Goal: Task Accomplishment & Management: Manage account settings

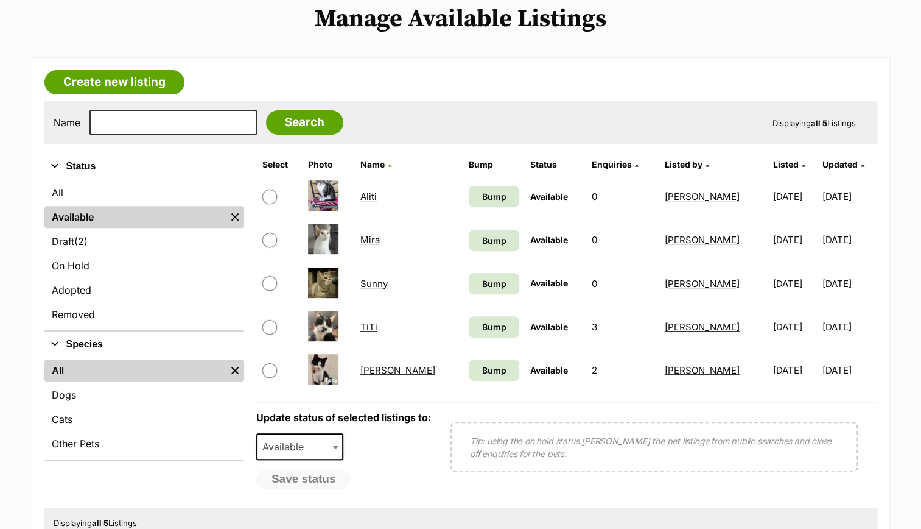
scroll to position [149, 0]
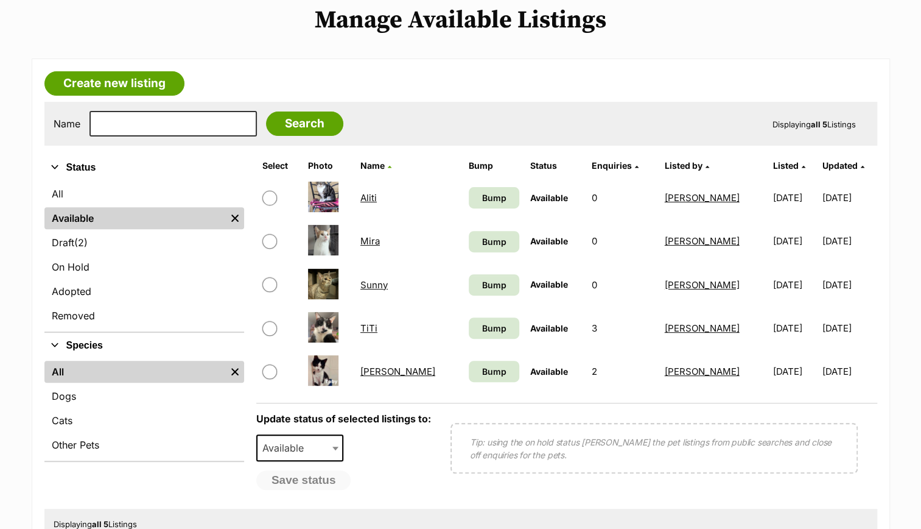
click at [378, 326] on link "TiTi" at bounding box center [368, 328] width 17 height 12
click at [373, 325] on link "TiTi" at bounding box center [368, 328] width 17 height 12
click at [273, 325] on input "checkbox" at bounding box center [269, 328] width 15 height 15
checkbox input "true"
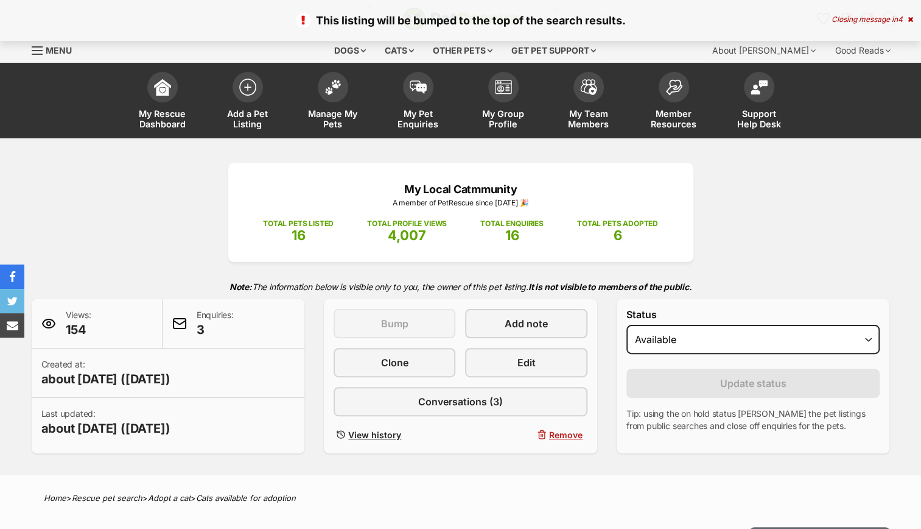
select select "rehomed"
click at [627, 325] on select "Draft - not available as listing has enquires Available On hold Adopted" at bounding box center [754, 339] width 254 height 29
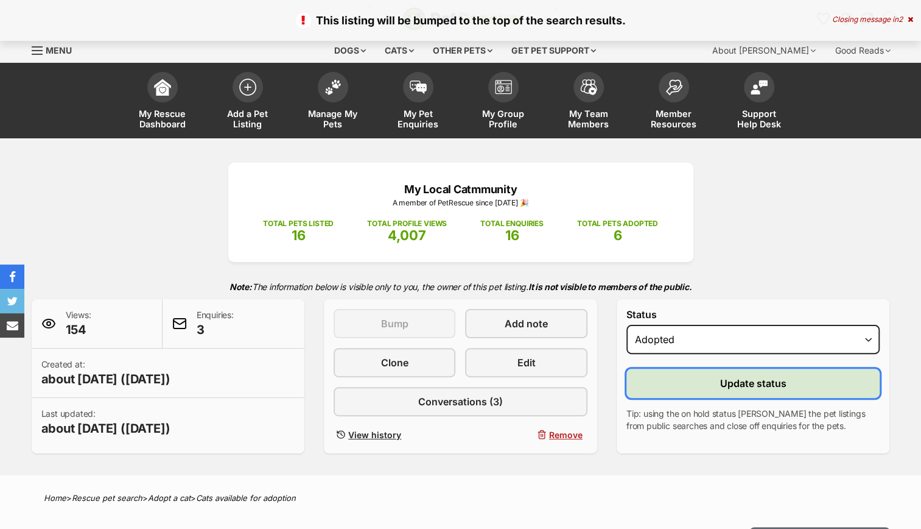
click at [698, 379] on button "Update status" at bounding box center [754, 382] width 254 height 29
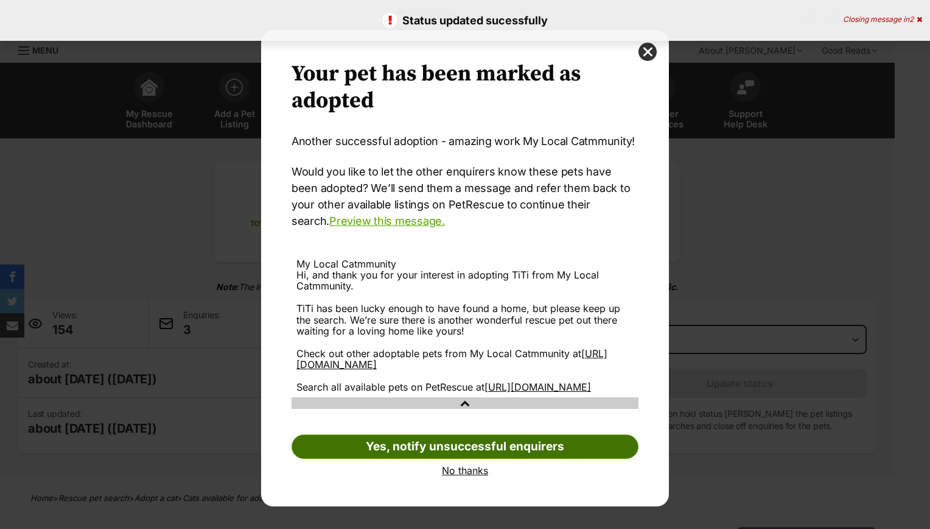
click at [427, 459] on link "Yes, notify unsuccessful enquirers" at bounding box center [465, 446] width 347 height 24
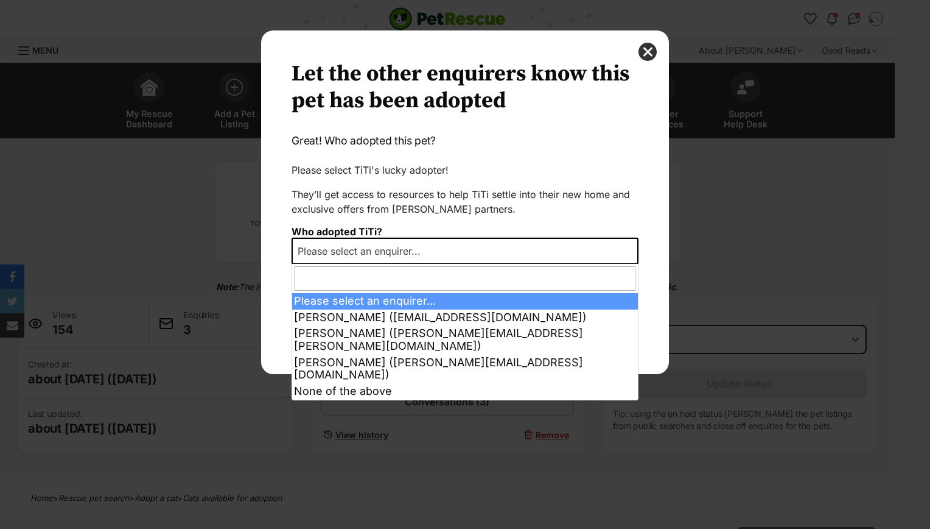
click at [451, 259] on span "Please select an enquirer..." at bounding box center [465, 250] width 347 height 27
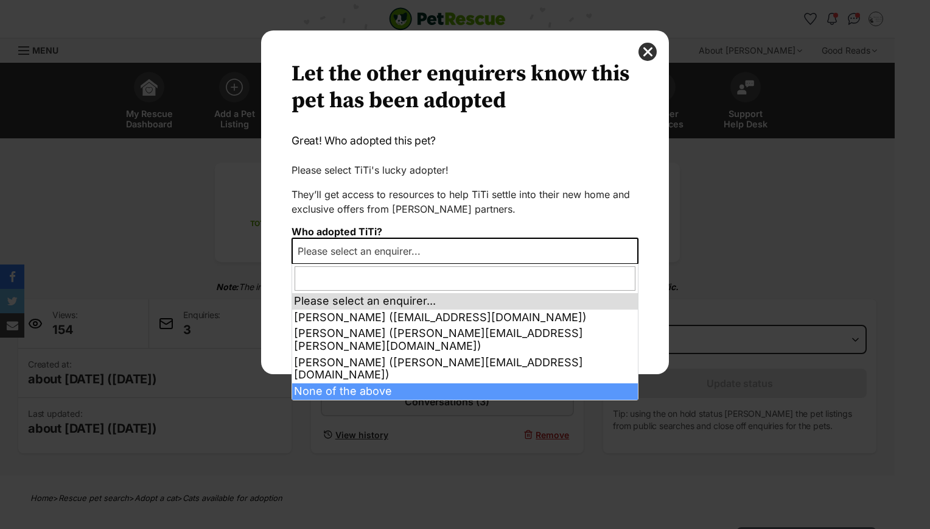
select select "other"
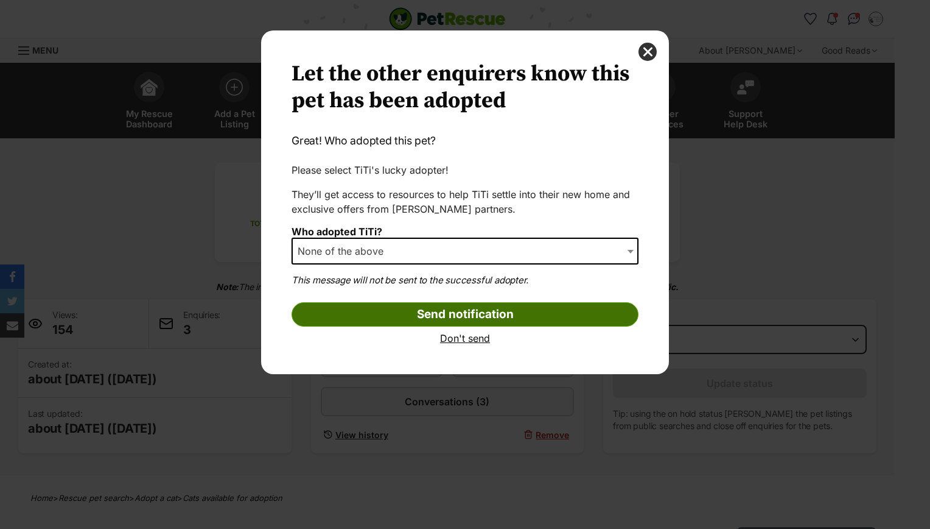
click at [451, 309] on input "Send notification" at bounding box center [465, 314] width 347 height 24
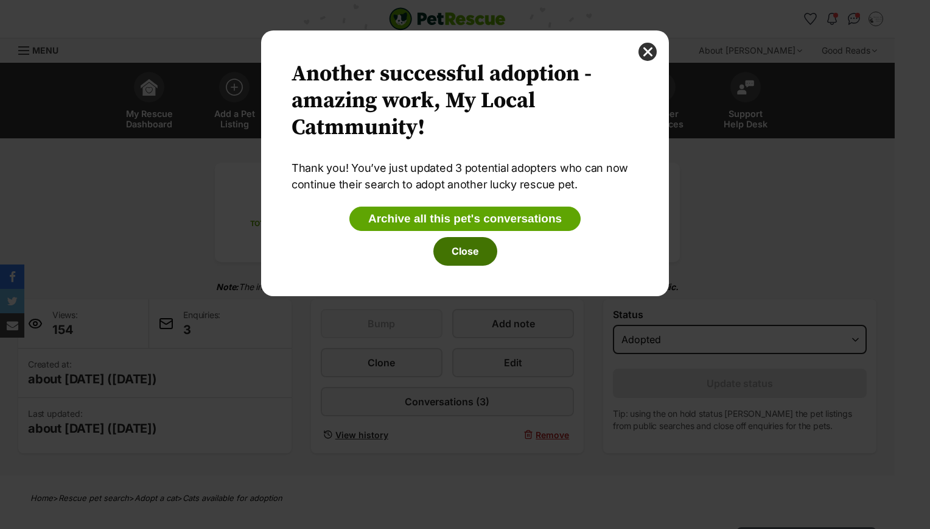
click at [466, 241] on button "Close" at bounding box center [466, 251] width 64 height 28
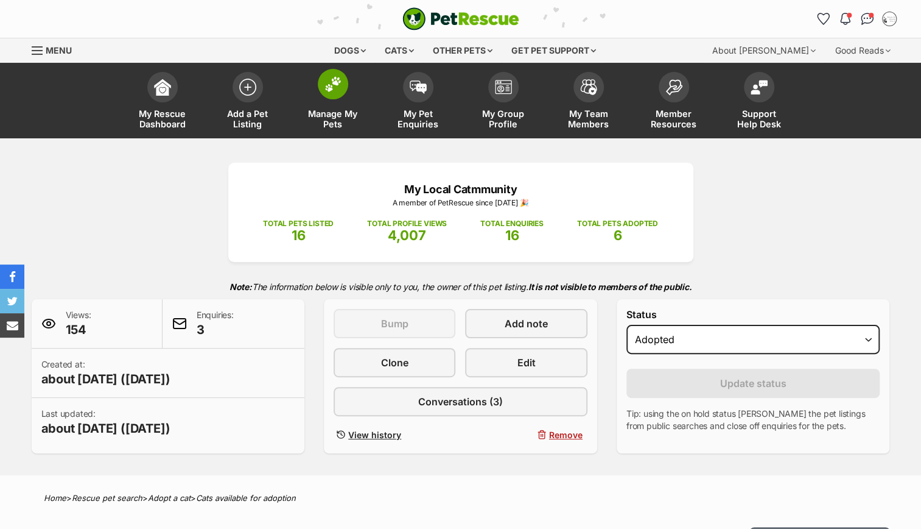
click at [320, 112] on span "Manage My Pets" at bounding box center [333, 118] width 55 height 21
click at [328, 86] on img at bounding box center [333, 84] width 17 height 16
click at [328, 79] on img at bounding box center [333, 84] width 17 height 16
click at [161, 97] on span at bounding box center [162, 84] width 30 height 30
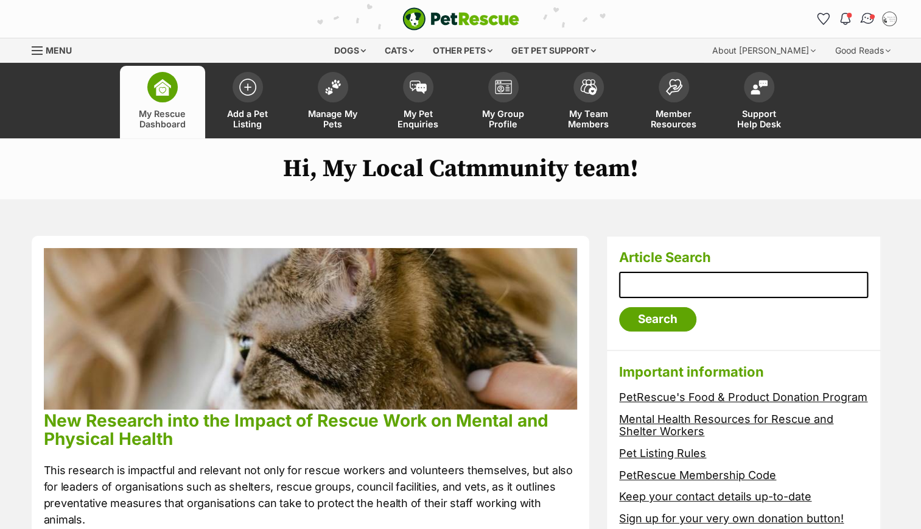
click at [865, 16] on img "Conversations" at bounding box center [867, 19] width 16 height 16
